Goal: Communication & Community: Answer question/provide support

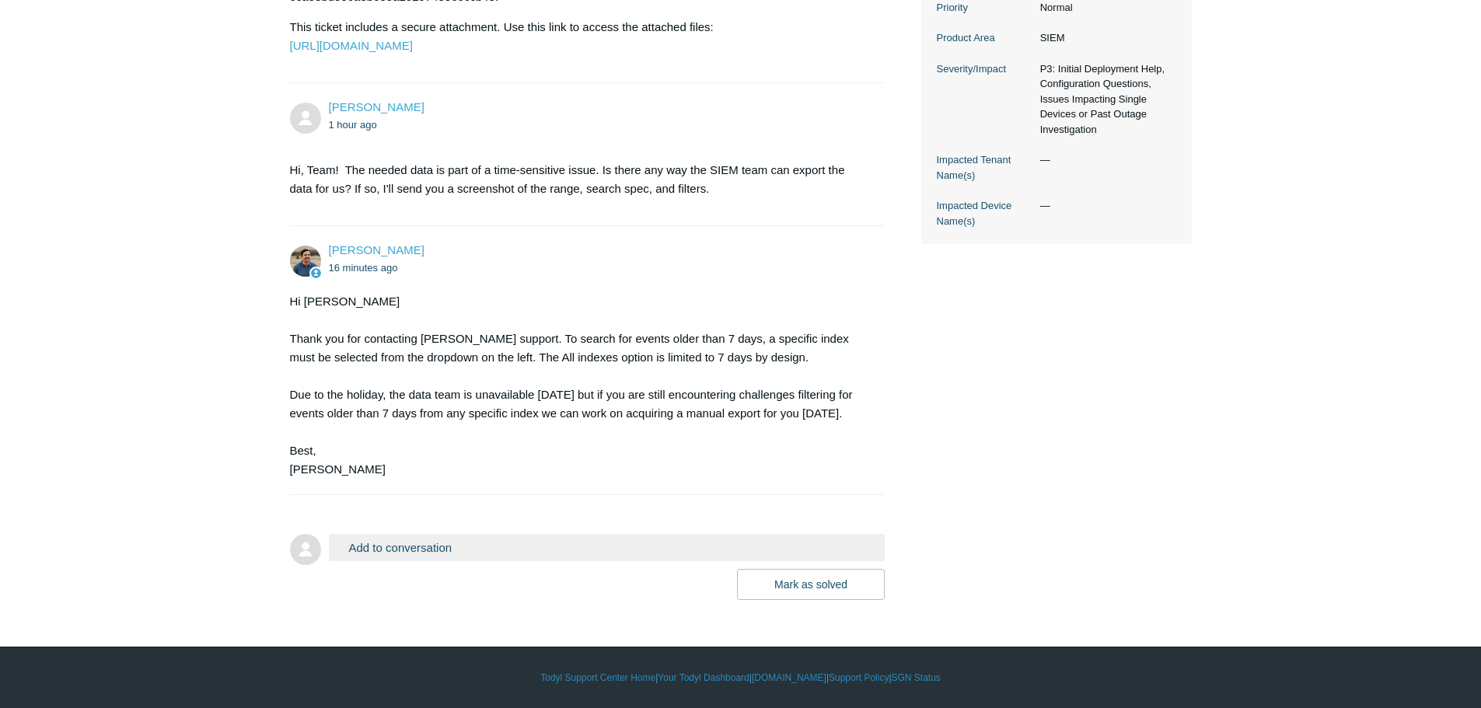
scroll to position [525, 0]
click at [478, 548] on button "Add to conversation" at bounding box center [607, 547] width 557 height 27
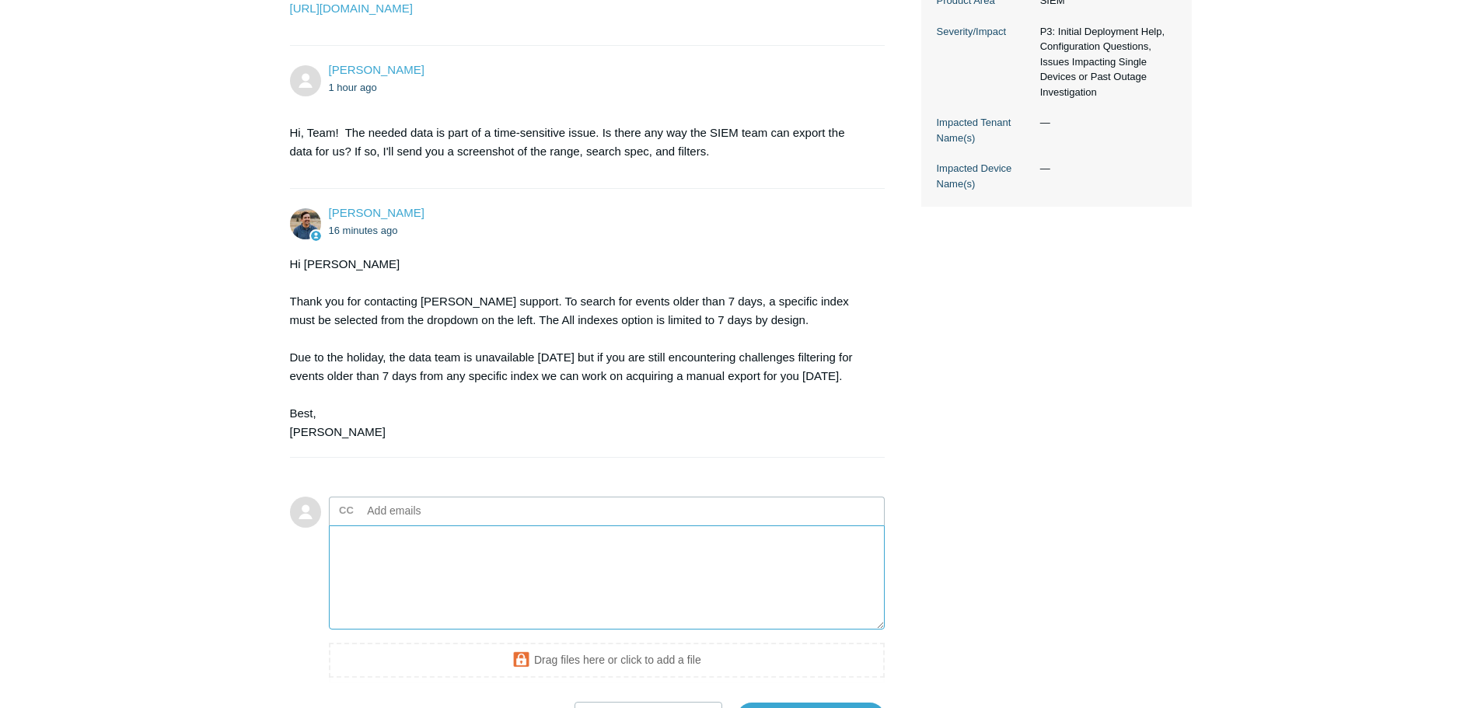
click at [441, 588] on textarea "Add your reply" at bounding box center [607, 578] width 557 height 105
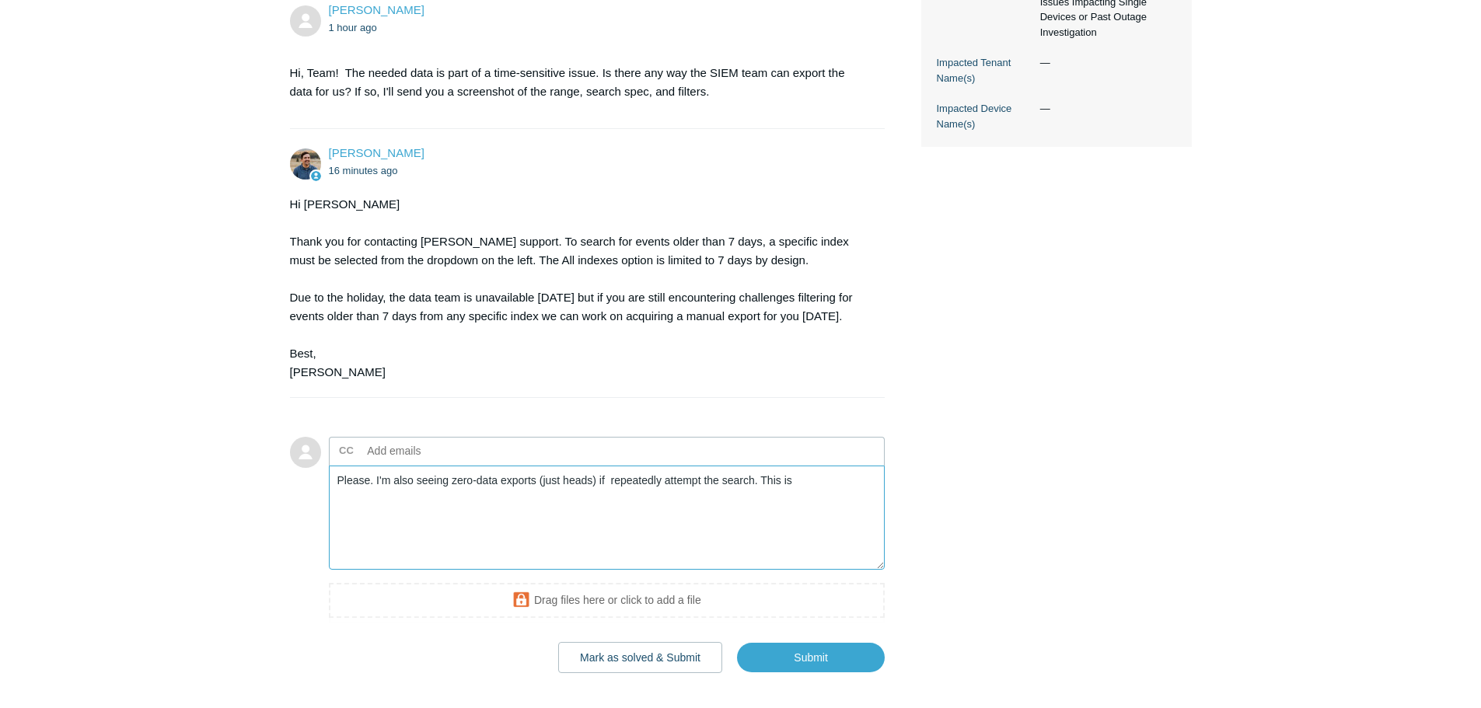
scroll to position [680, 0]
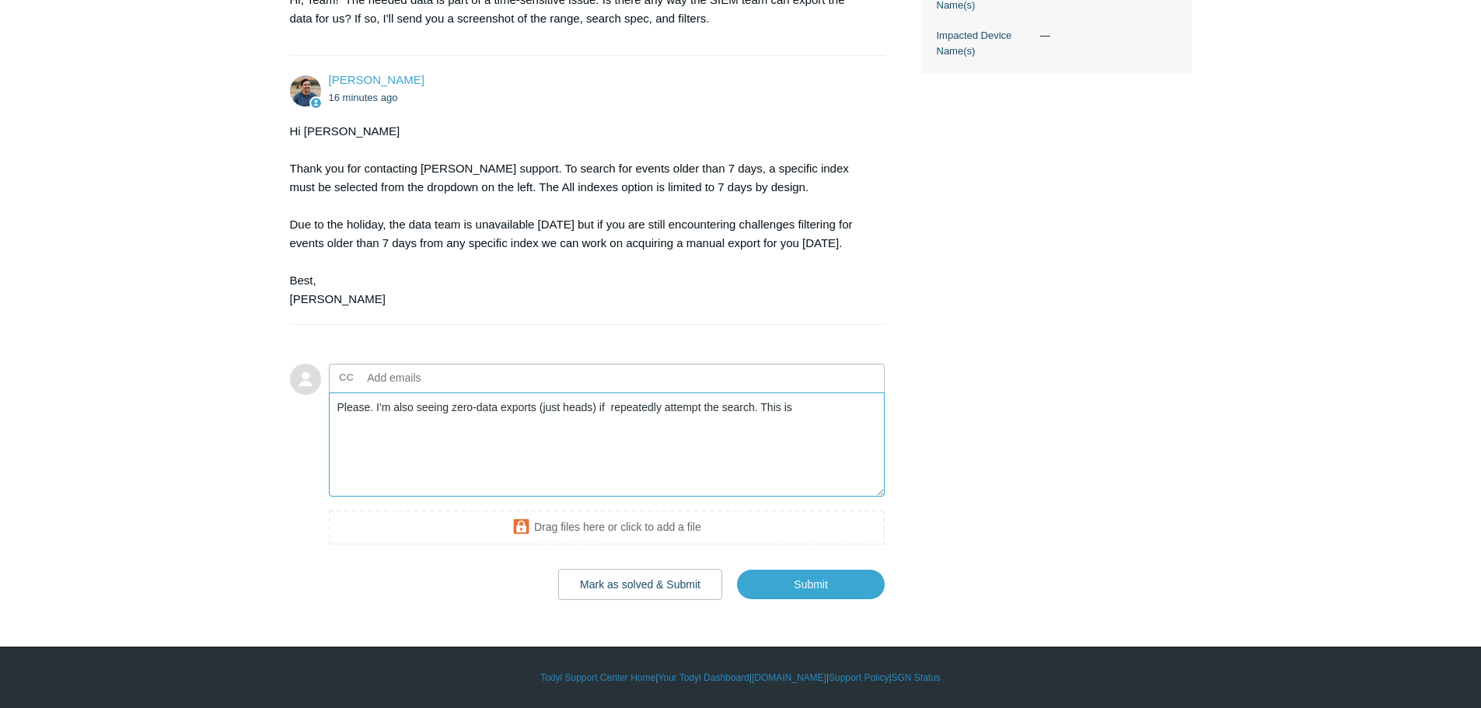
type textarea "Please. I'm also seeing zero-data exports (just heads) if repeatedly attempt th…"
click at [417, 390] on input "text" at bounding box center [445, 377] width 167 height 23
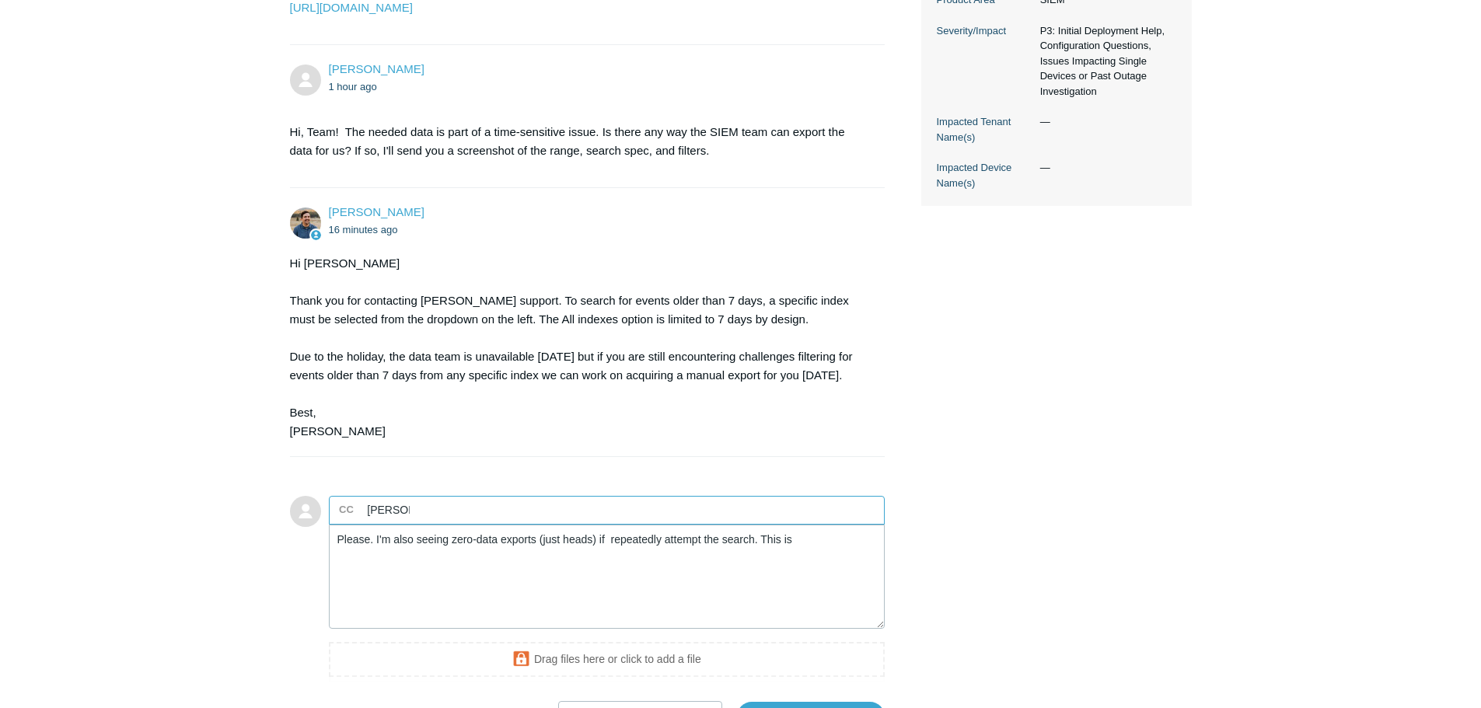
scroll to position [695, 0]
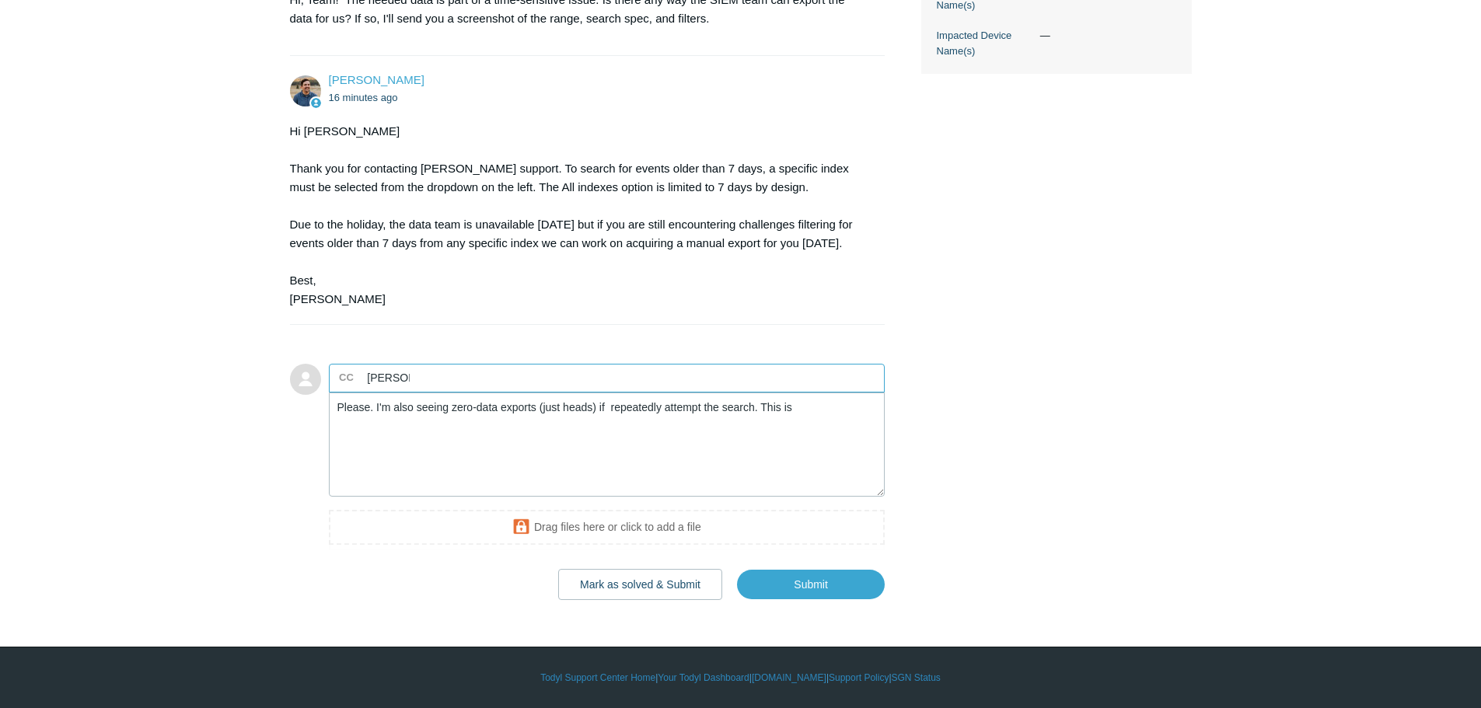
click at [397, 372] on input "[PERSON_NAME]" at bounding box center [389, 377] width 54 height 23
type input "[PERSON_NAME]"
click at [454, 376] on span "close" at bounding box center [456, 378] width 5 height 18
paste input "[EMAIL_ADDRESS][DOMAIN_NAME]"
type input "[EMAIL_ADDRESS][DOMAIN_NAME]"
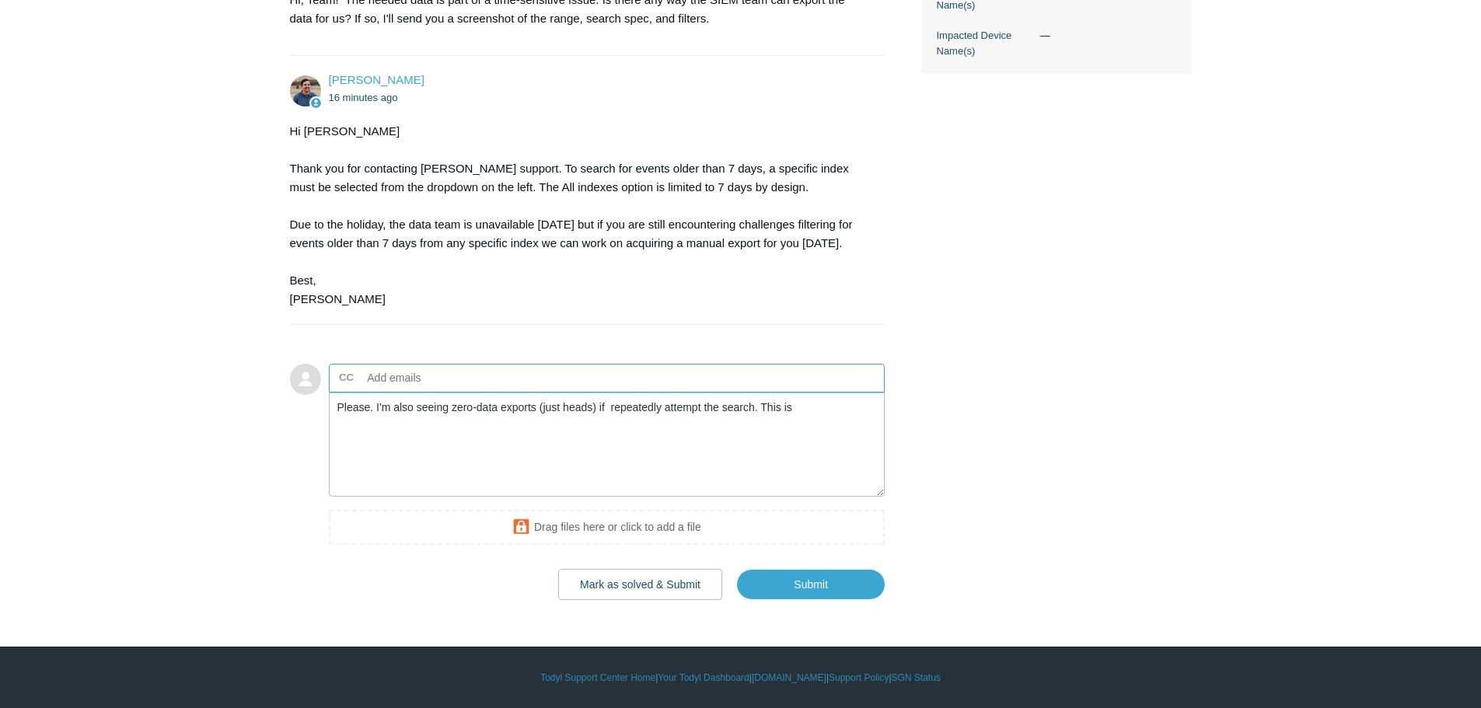
scroll to position [0, 0]
click at [548, 379] on input "text" at bounding box center [567, 377] width 39 height 23
paste input "[PERSON_NAME][EMAIL_ADDRESS][DOMAIN_NAME]"
type input "[PERSON_NAME][EMAIL_ADDRESS][DOMAIN_NAME]"
click at [427, 423] on textarea "Please. I'm also seeing zero-data exports (just heads) if repeatedly attempt th…" at bounding box center [607, 445] width 557 height 105
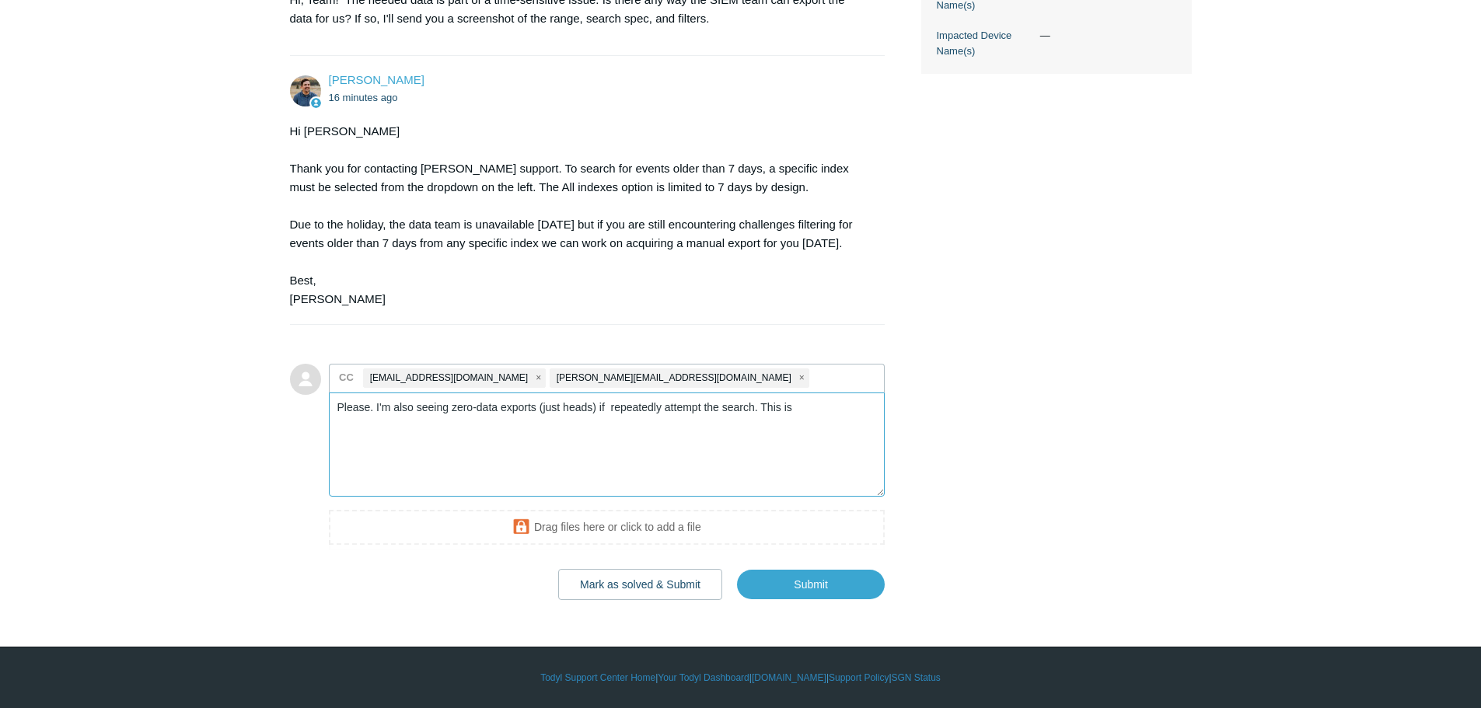
click at [369, 408] on textarea "Please. I'm also seeing zero-data exports (just heads) if repeatedly attempt th…" at bounding box center [607, 445] width 557 height 105
click at [372, 407] on textarea "Please. I'm also seeing zero-data exports (just heads) if repeatedly attempt th…" at bounding box center [607, 445] width 557 height 105
click at [476, 420] on textarea "Let's do that, then. Please submit this to the team for the below export. There…" at bounding box center [607, 445] width 557 height 105
click at [638, 423] on textarea "Let's do that, then. Please submit this to the team for the below export. There…" at bounding box center [607, 445] width 557 height 105
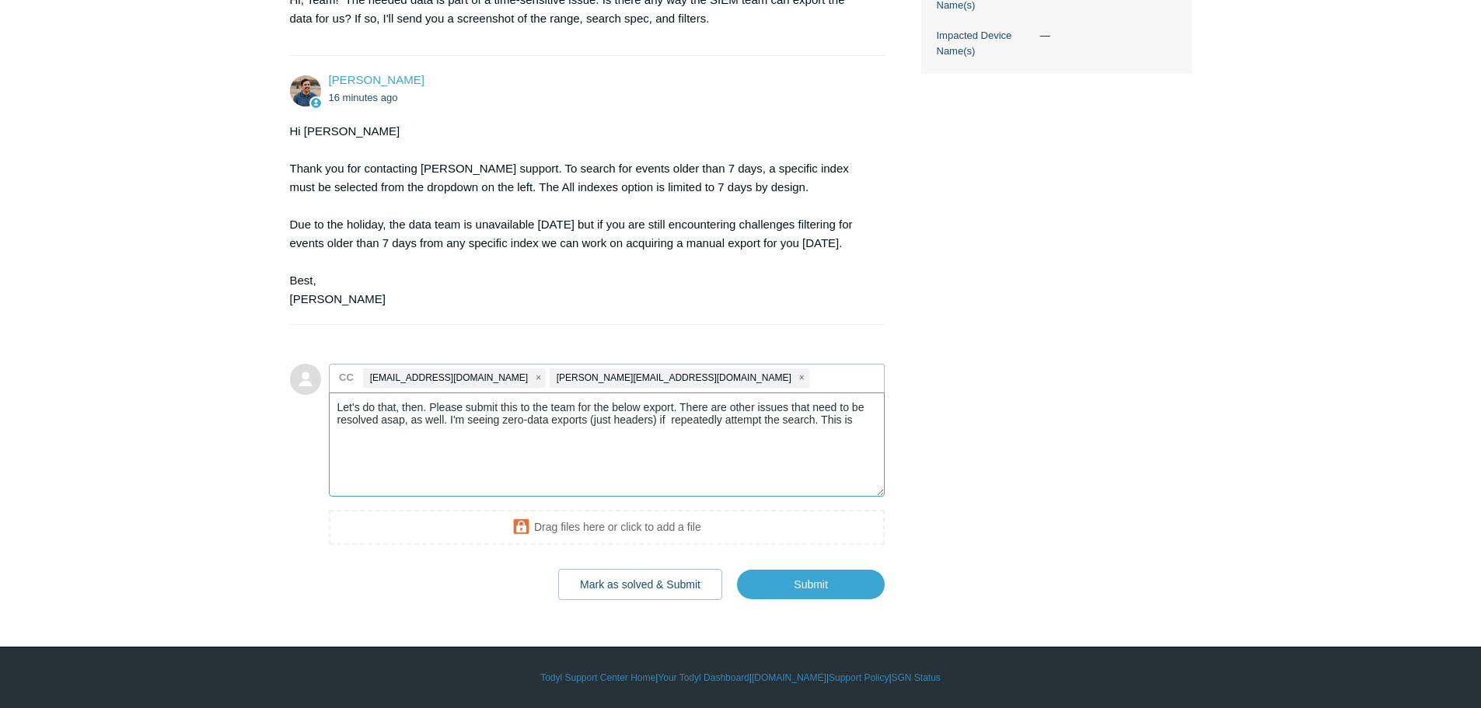
click at [658, 423] on textarea "Let's do that, then. Please submit this to the team for the below export. There…" at bounding box center [607, 445] width 557 height 105
click at [824, 425] on textarea "Let's do that, then. Please submit this to the team for the below export. There…" at bounding box center [607, 445] width 557 height 105
drag, startPoint x: 823, startPoint y: 423, endPoint x: 861, endPoint y: 438, distance: 40.9
click at [861, 438] on textarea "Let's do that, then. Please submit this to the team for the below export. There…" at bounding box center [607, 445] width 557 height 105
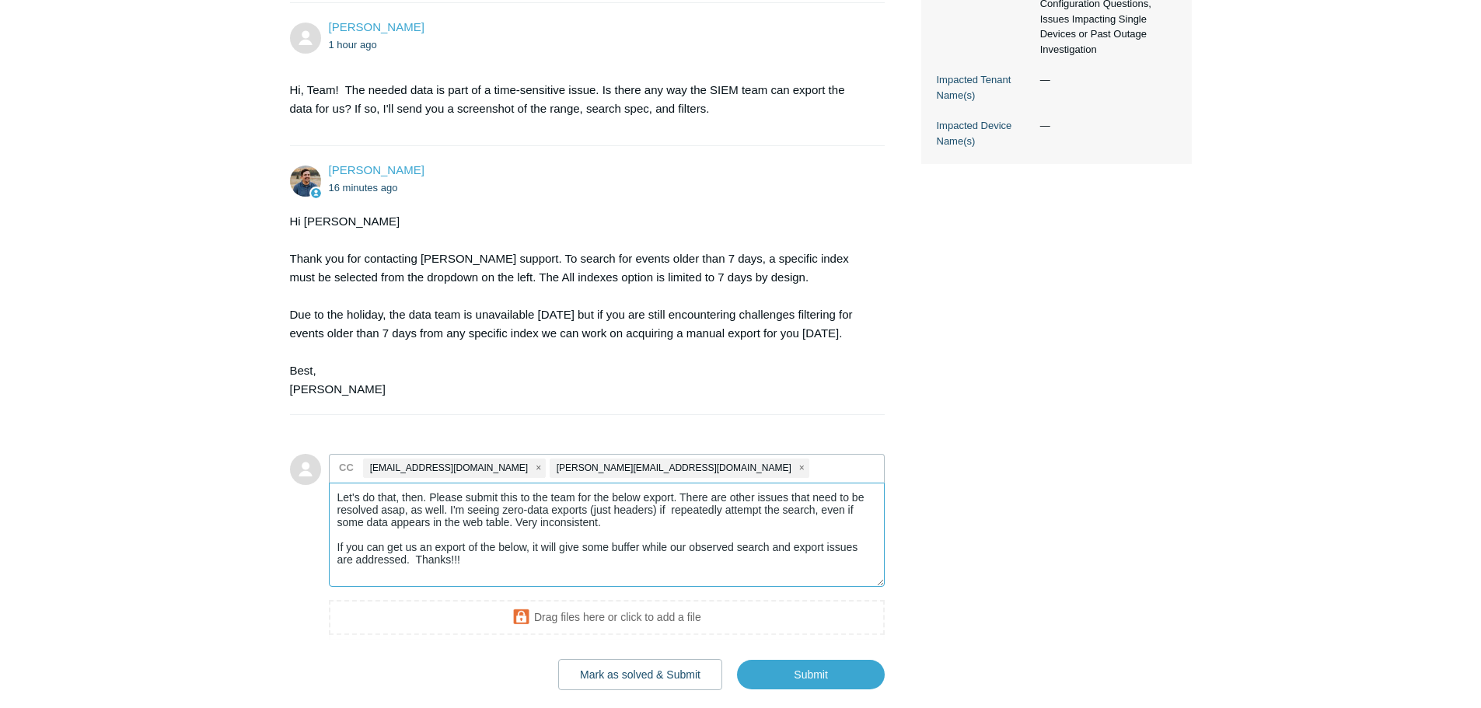
scroll to position [617, 0]
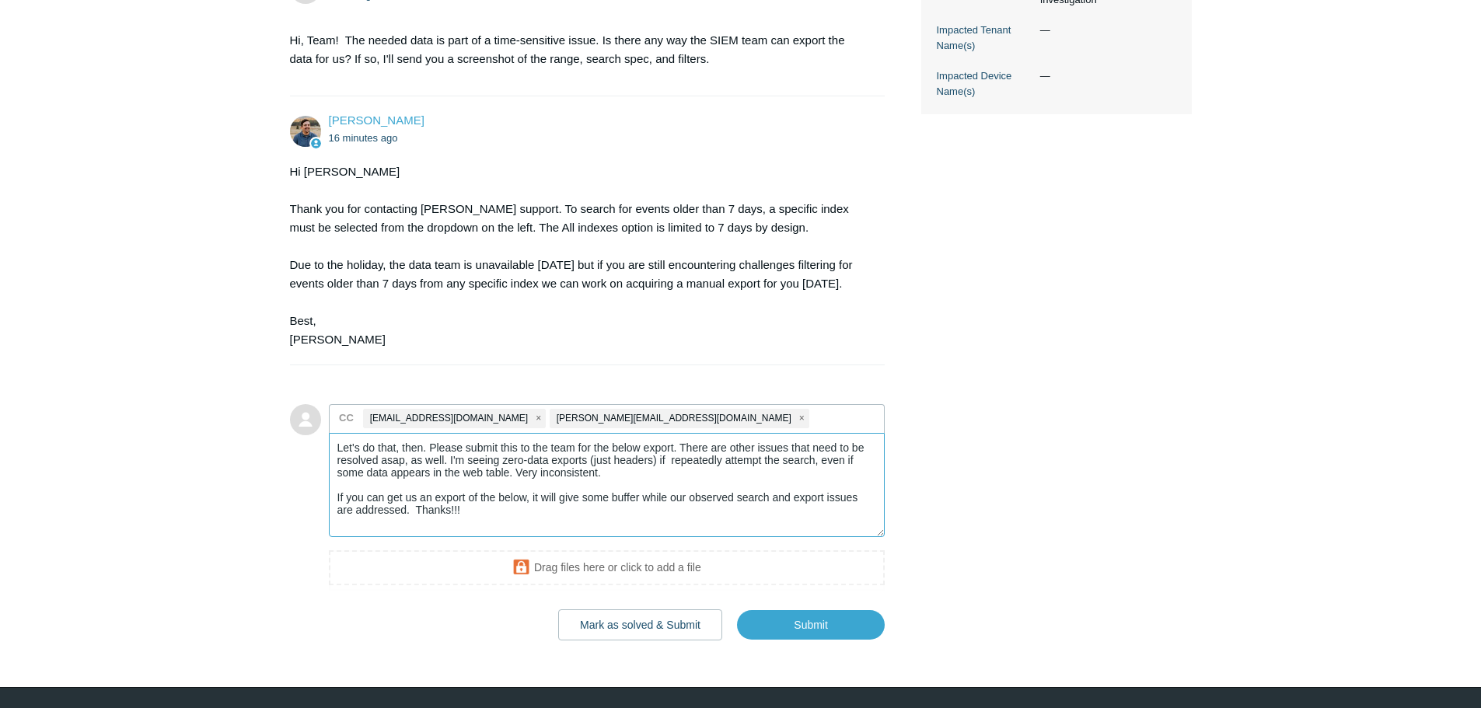
paste textarea "(message:"E:\server\hr" OR message:"E:\server\fin") AND host.hostname:bg-fs1"
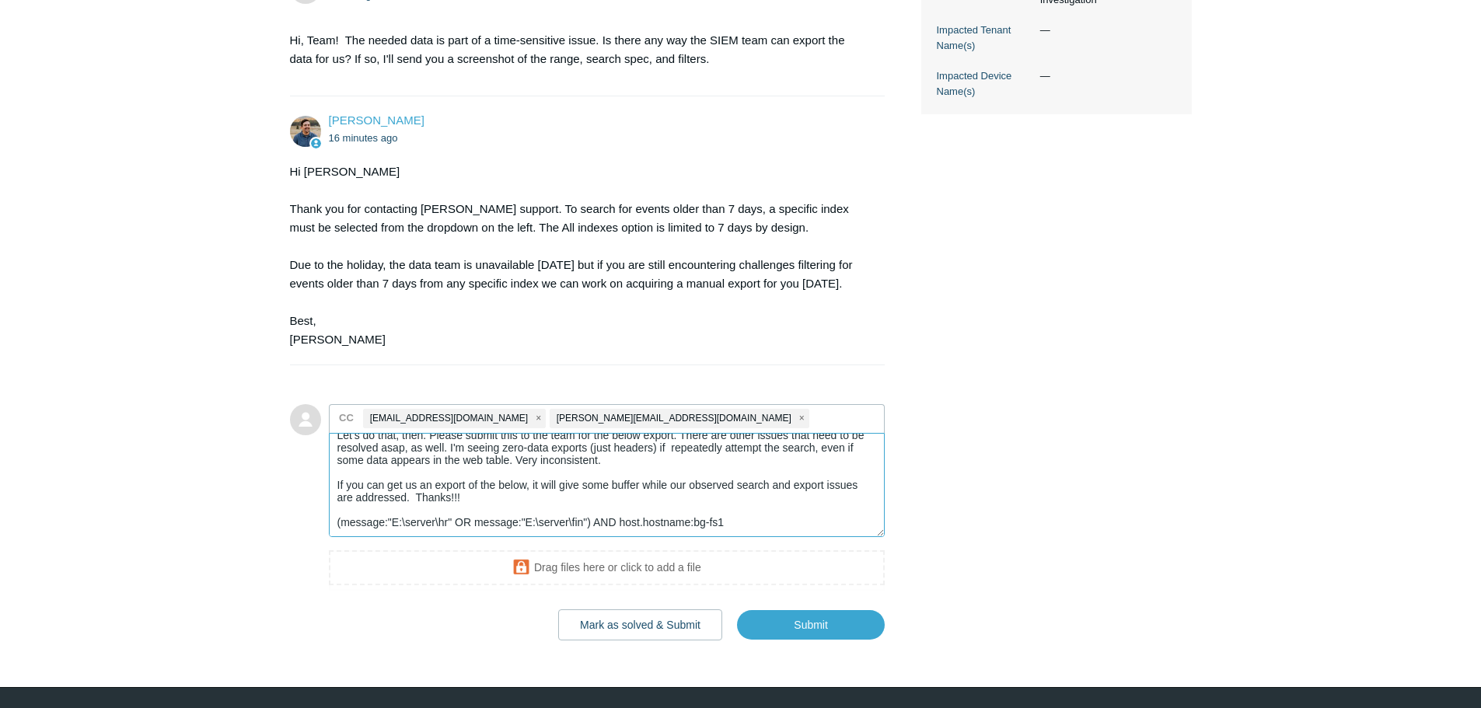
scroll to position [30, 0]
click at [353, 538] on textarea "Let's do that, then. Please submit this to the team for the below export. There…" at bounding box center [607, 485] width 557 height 105
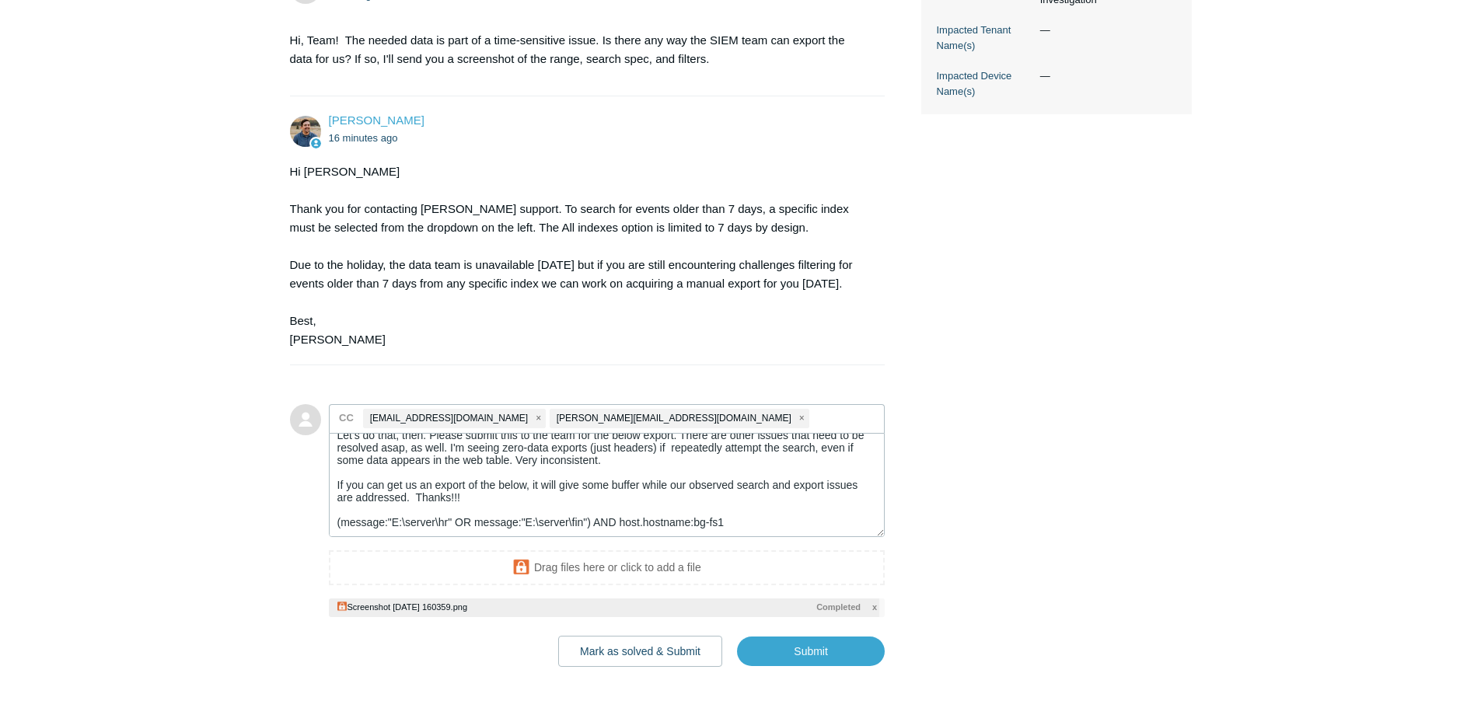
scroll to position [37, 0]
click at [771, 538] on textarea "Let's do that, then. Please submit this to the team for the below export. There…" at bounding box center [607, 485] width 557 height 105
click at [739, 538] on textarea "Let's do that, then. Please submit this to the team for the below export. There…" at bounding box center [607, 485] width 557 height 105
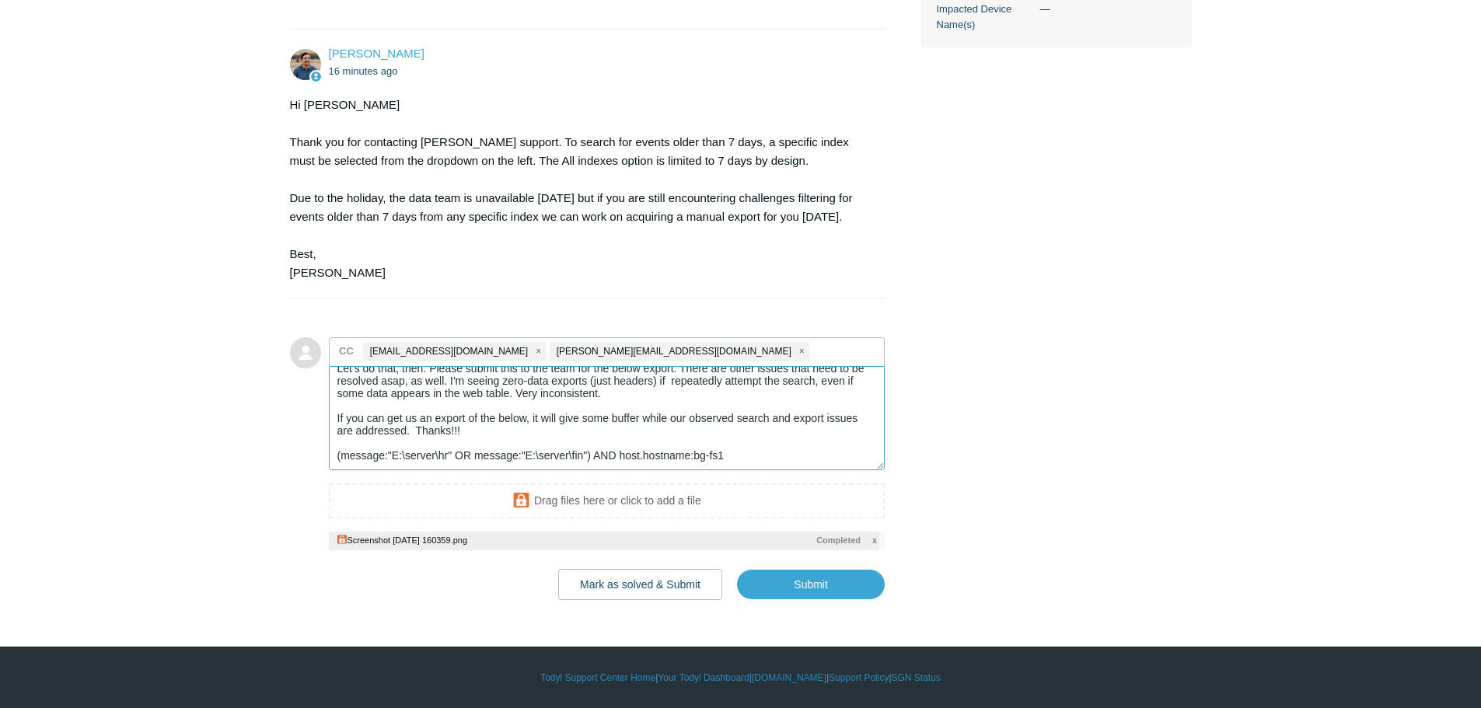
scroll to position [722, 0]
click at [831, 587] on input "Submit" at bounding box center [811, 584] width 148 height 31
type textarea "Let's do that, then. Please submit this to the team for the below export. There…"
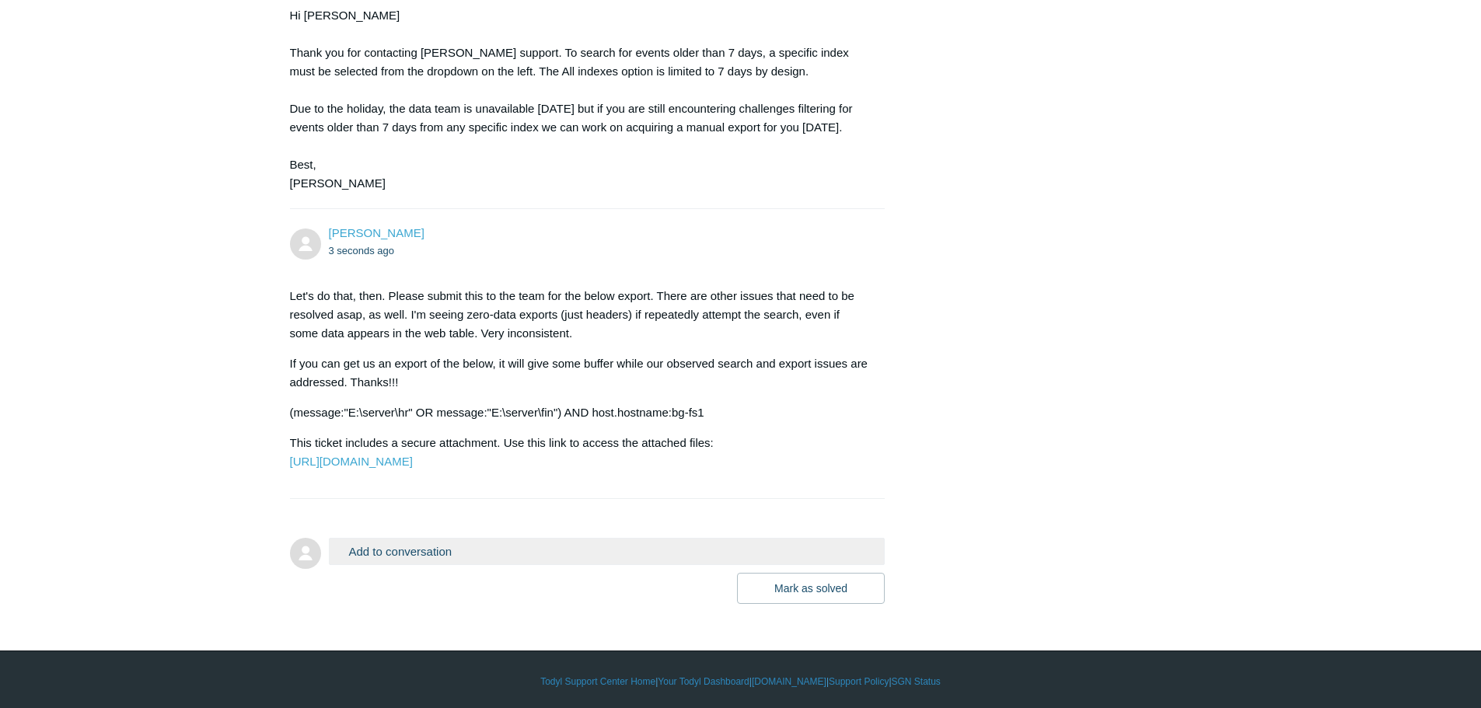
scroll to position [852, 0]
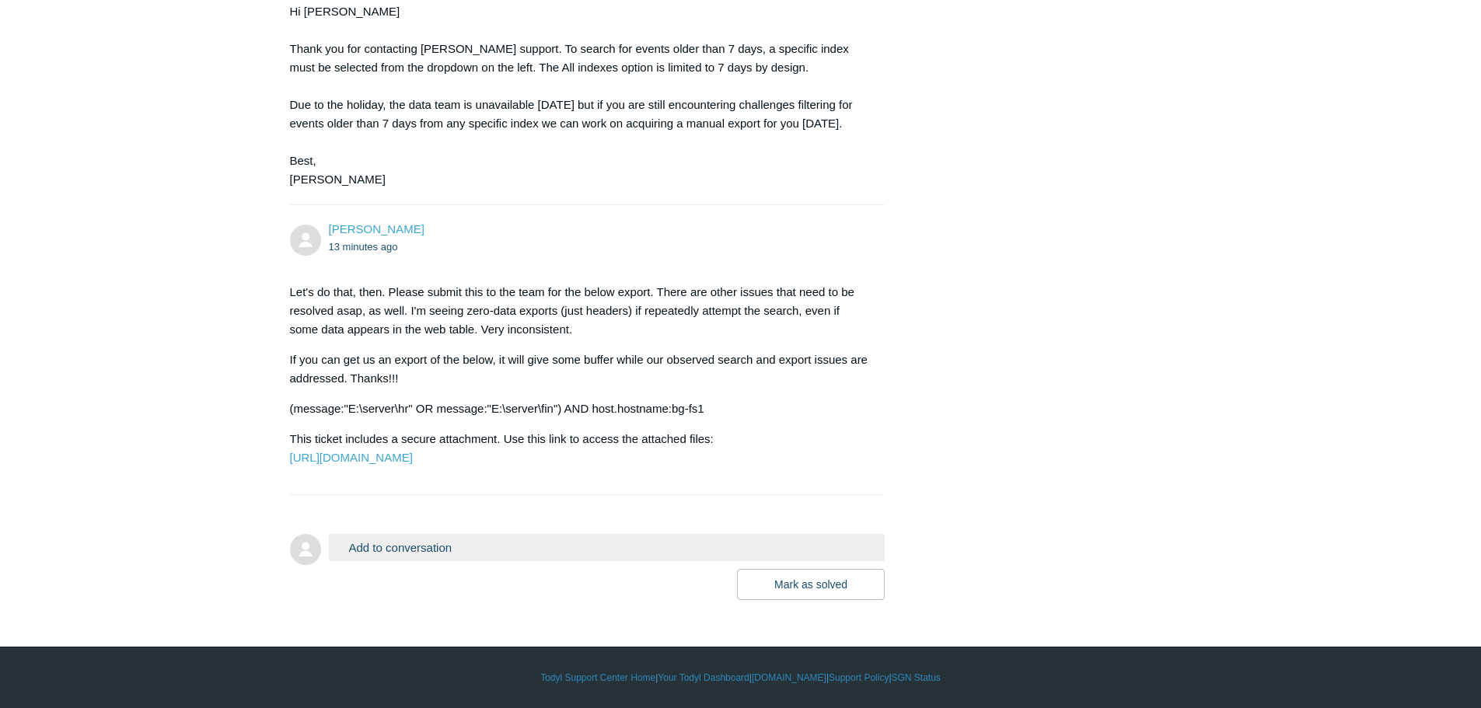
scroll to position [852, 0]
click at [498, 554] on button "Add to conversation" at bounding box center [607, 547] width 557 height 27
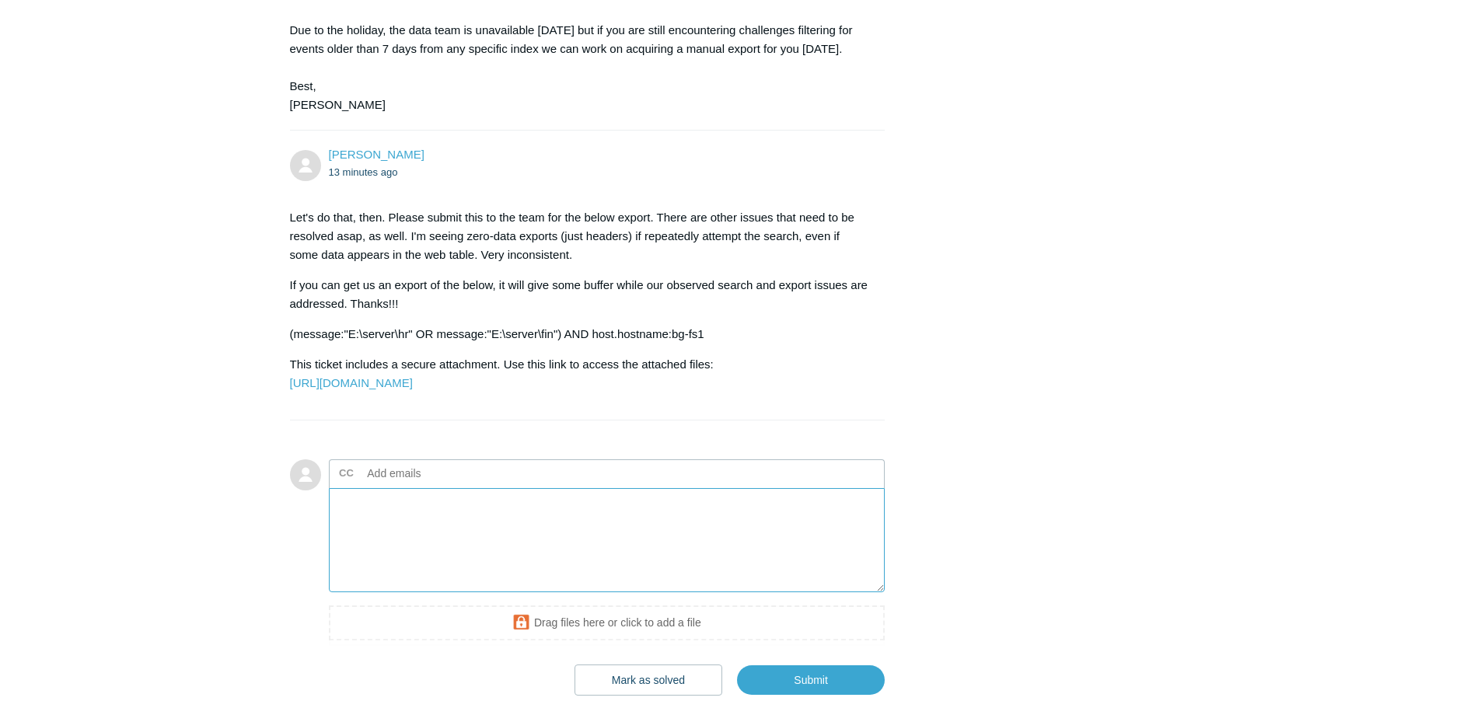
click at [465, 593] on textarea "Add your reply" at bounding box center [607, 540] width 557 height 105
drag, startPoint x: 708, startPoint y: 375, endPoint x: 278, endPoint y: 370, distance: 429.3
copy p "(message:"E:\server\hr" OR message:"E:\server\fin") AND host.hostname:bg-fs1"
click at [412, 593] on textarea "Add your reply" at bounding box center [607, 540] width 557 height 105
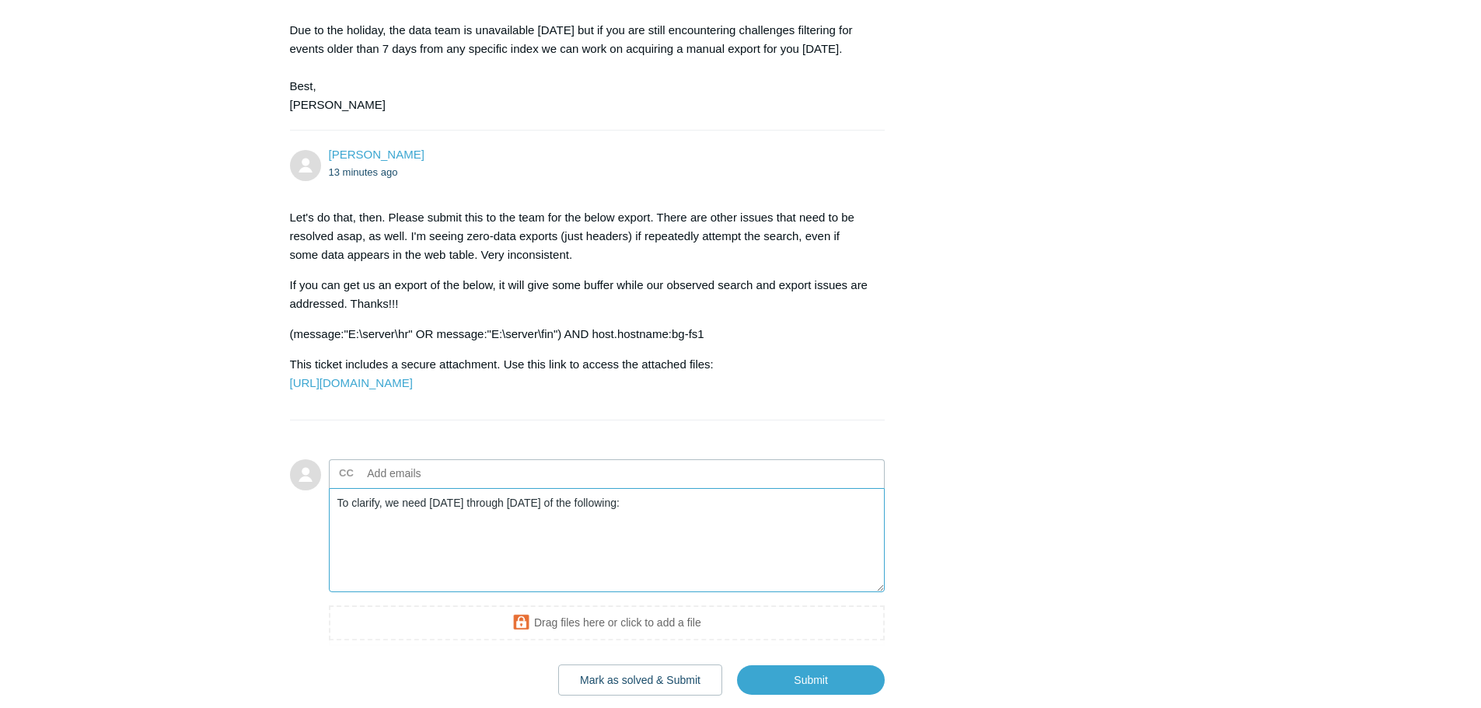
paste textarea "(message:"E:\server\hr" OR message:"E:\server\fin") AND host.hostname:bg-fs1"
click at [481, 593] on textarea "To clarify, we need July 1 through September 30 of the following: (message:"E:\…" at bounding box center [607, 540] width 557 height 105
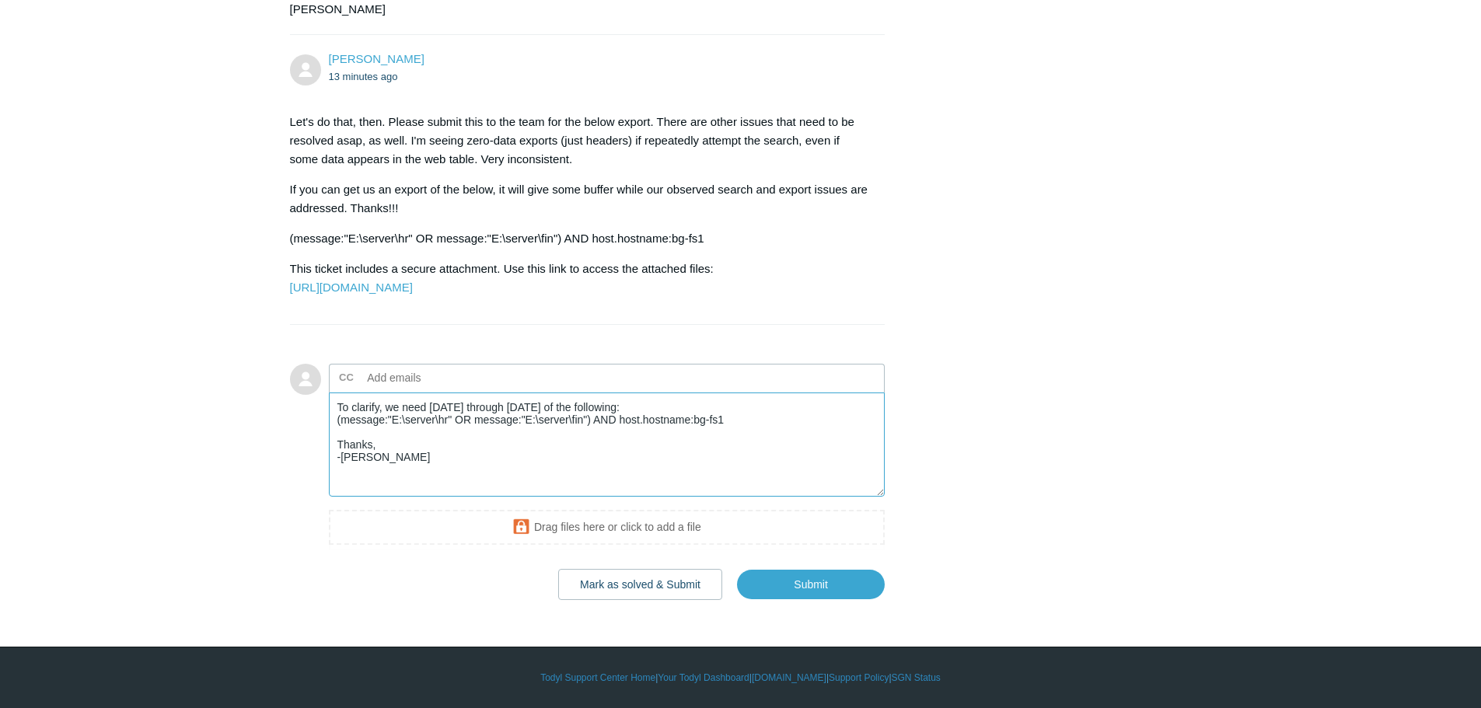
scroll to position [1023, 0]
type textarea "To clarify, we need July 1 through September 30 of the following: (message:"E:\…"
click at [838, 571] on input "Submit" at bounding box center [811, 584] width 148 height 31
